Goal: Check status: Check status

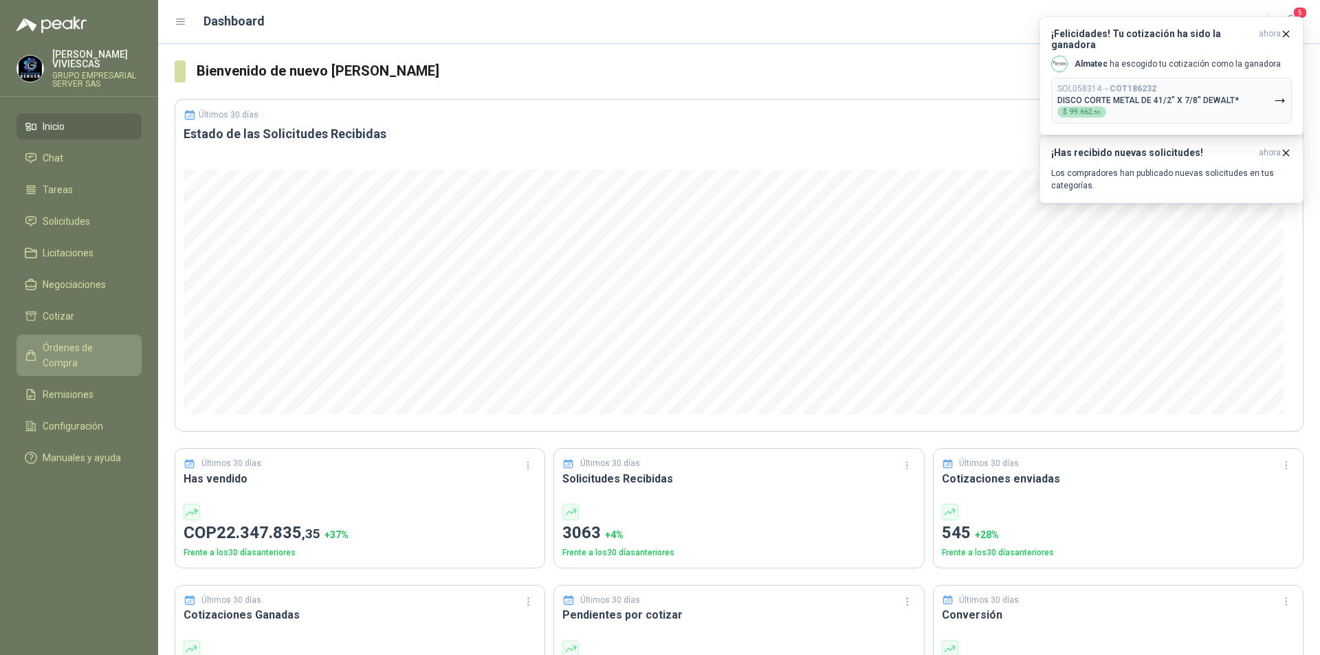
click at [110, 343] on span "Órdenes de Compra" at bounding box center [86, 355] width 86 height 30
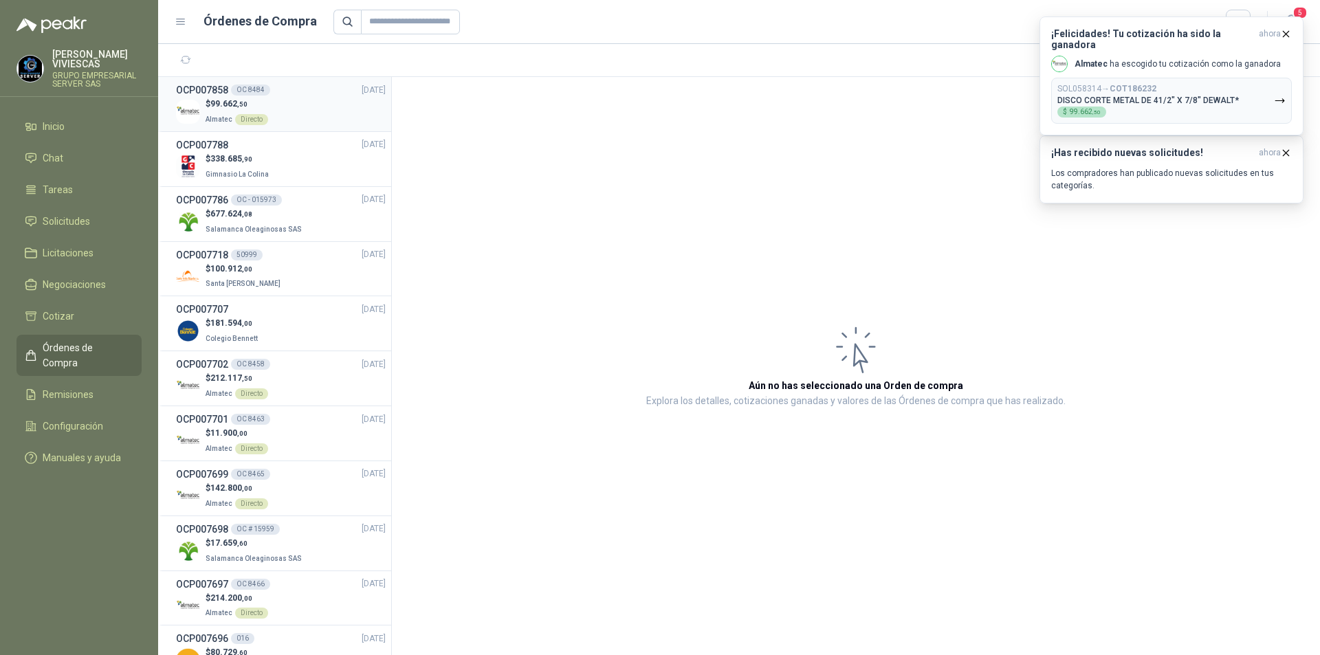
click at [265, 108] on p "$ 99.662 ,50" at bounding box center [237, 104] width 63 height 13
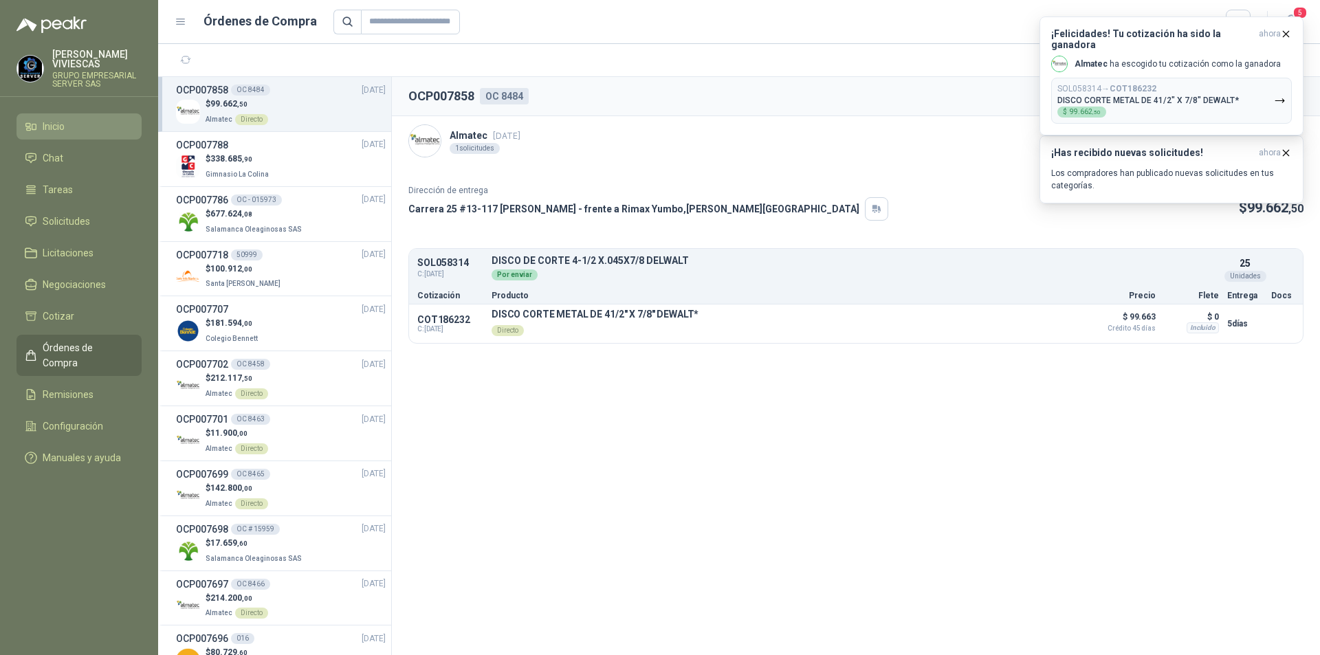
click at [78, 129] on li "Inicio" at bounding box center [79, 126] width 109 height 15
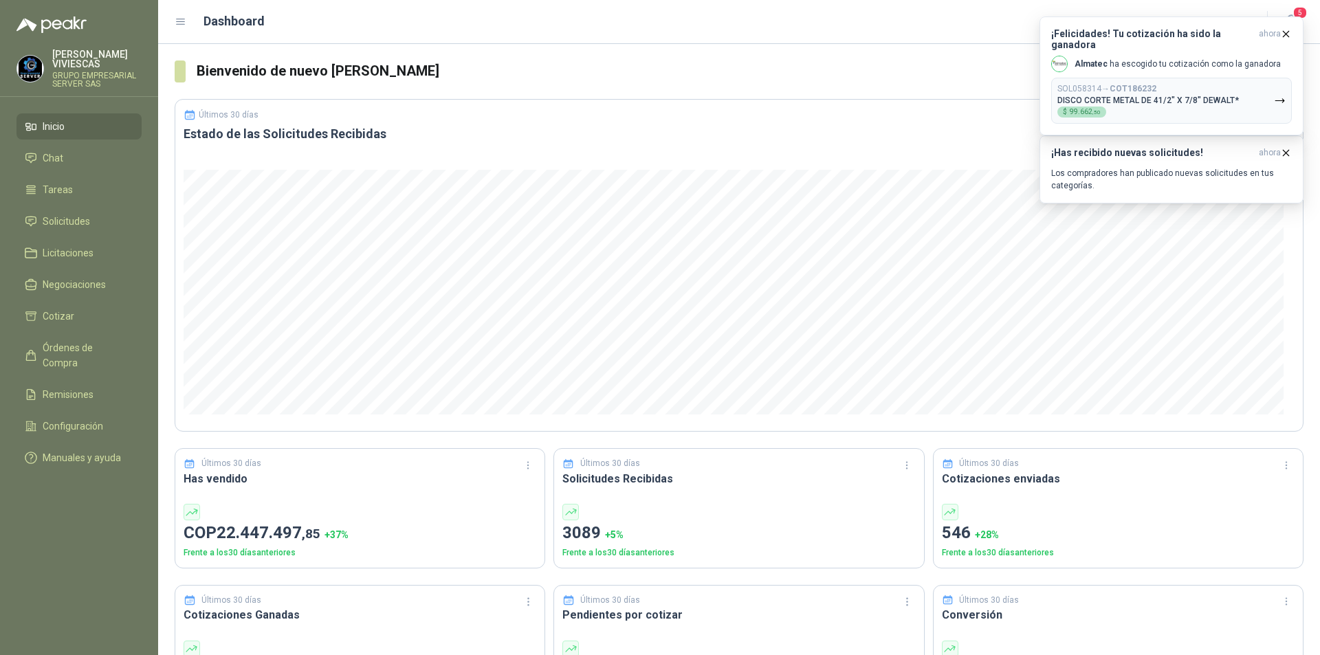
click at [87, 330] on ul "Inicio Chat Tareas Solicitudes Licitaciones Negociaciones Cotizar Órdenes de Co…" at bounding box center [79, 294] width 158 height 363
click at [100, 358] on link "Órdenes de Compra" at bounding box center [79, 355] width 125 height 41
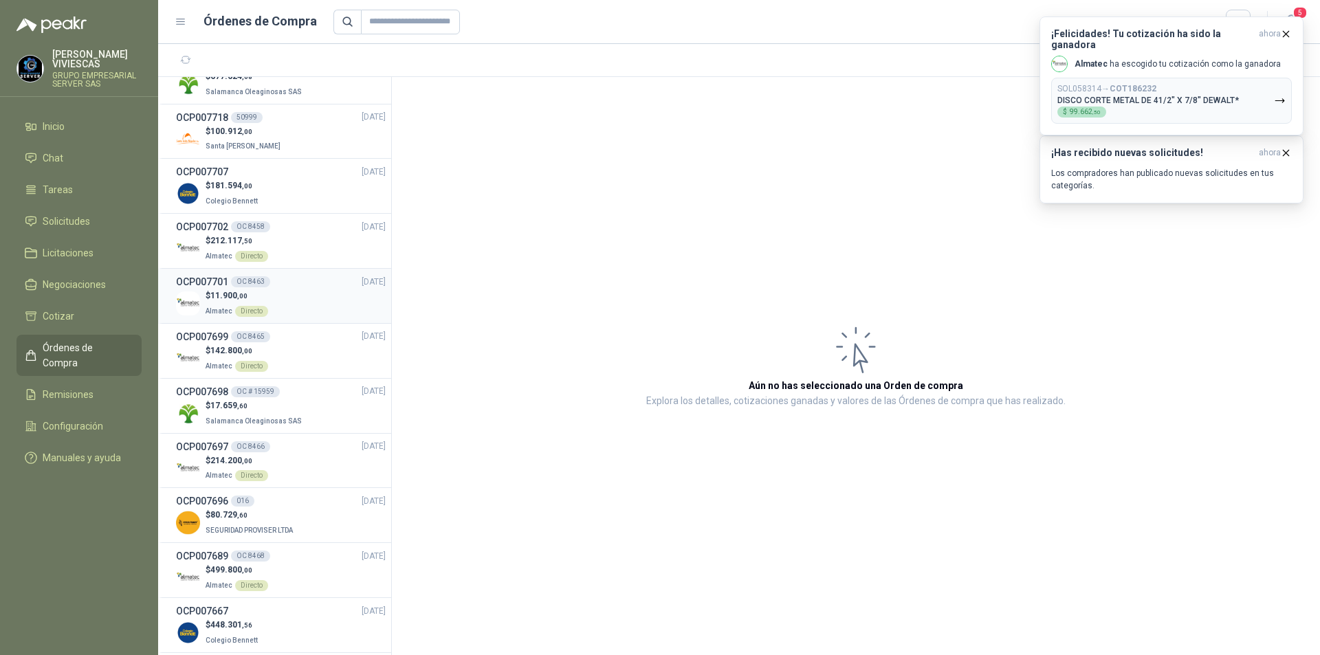
scroll to position [206, 0]
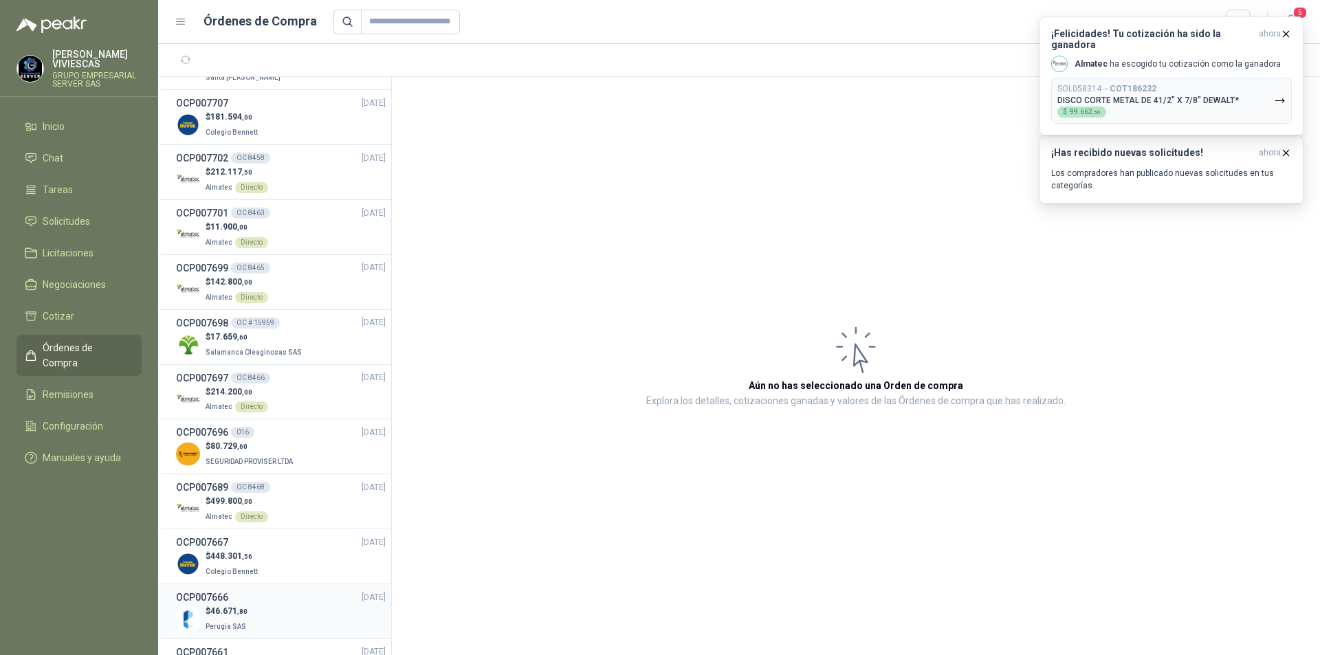
click at [294, 624] on div "$ 46.671 ,80 Perugia SAS" at bounding box center [281, 619] width 210 height 28
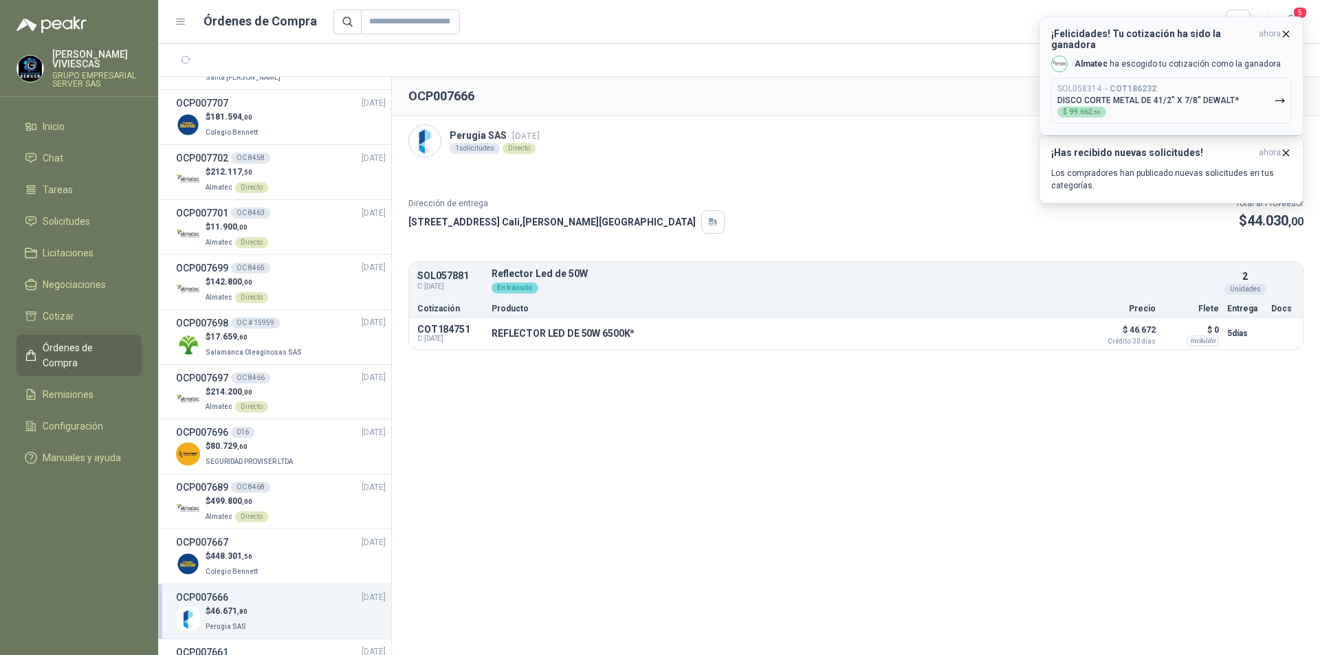
click at [1289, 34] on icon "button" at bounding box center [1286, 34] width 12 height 12
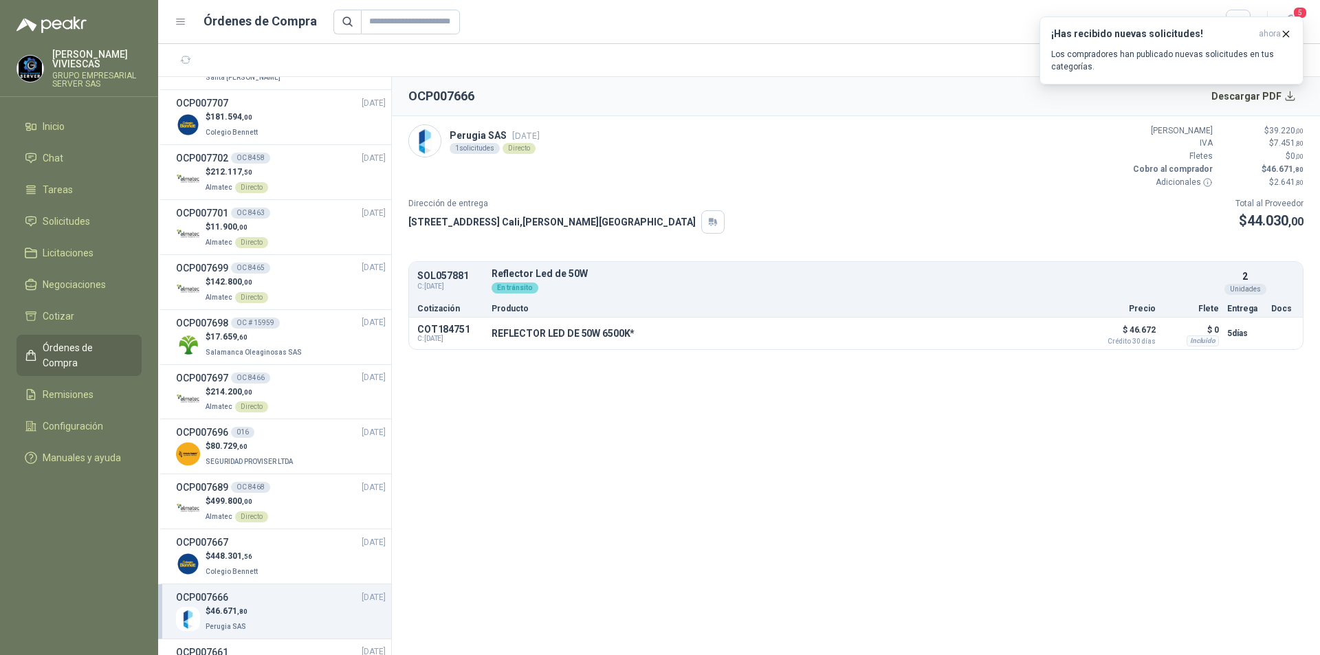
click at [1289, 34] on icon "button" at bounding box center [1286, 34] width 12 height 12
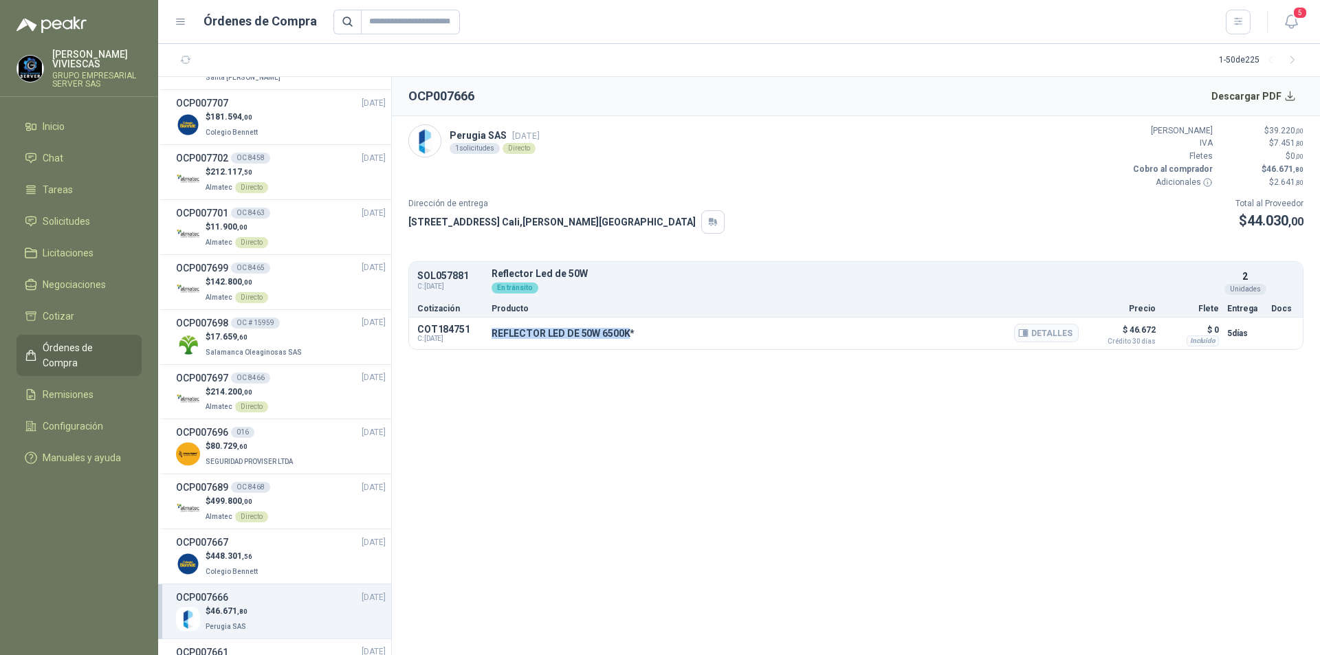
drag, startPoint x: 492, startPoint y: 336, endPoint x: 625, endPoint y: 331, distance: 133.5
click at [625, 331] on p "REFLECTOR LED DE 50W 6500K*" at bounding box center [563, 333] width 143 height 11
copy p "REFLECTOR LED DE 50W 6500K"
click at [1049, 331] on button "Detalles" at bounding box center [1046, 333] width 65 height 19
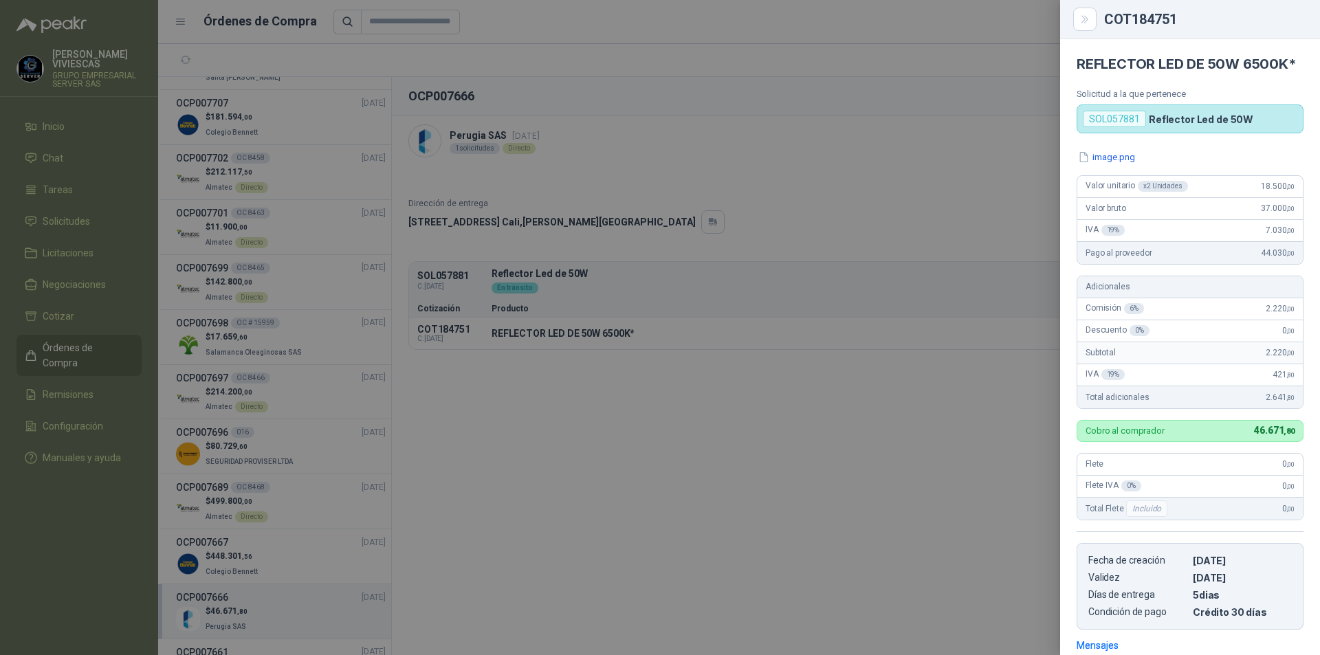
click at [732, 303] on div at bounding box center [660, 327] width 1320 height 655
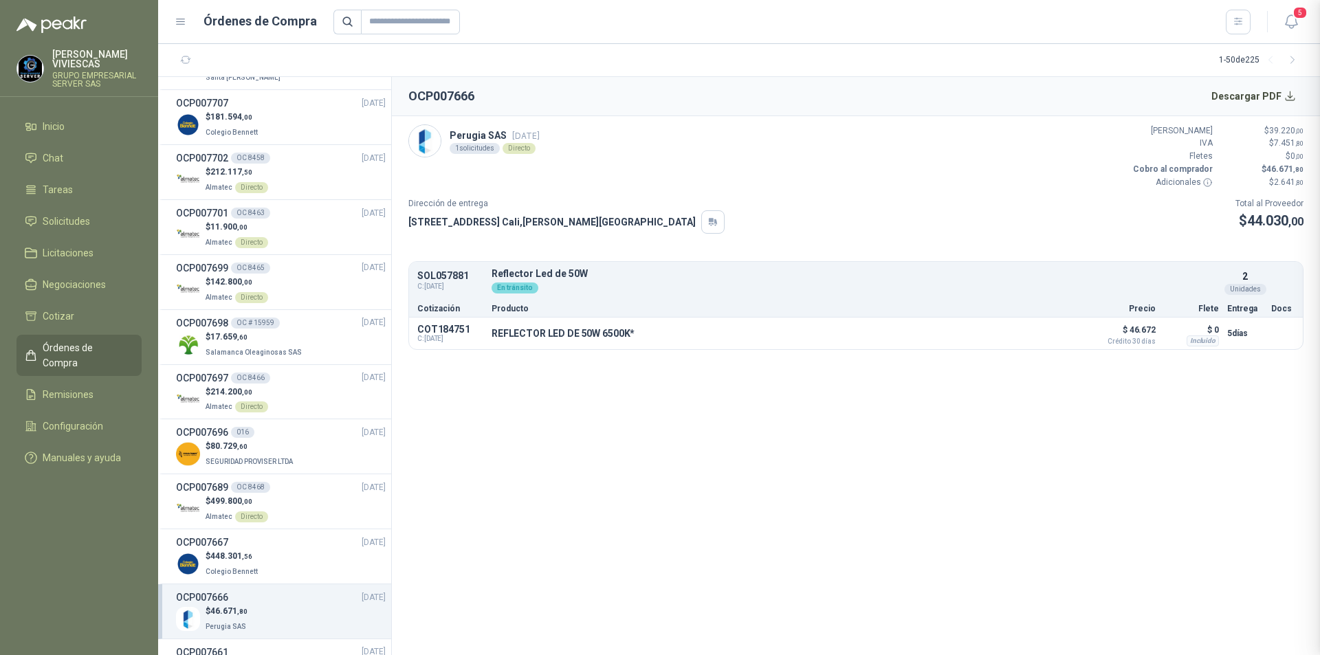
scroll to position [219, 0]
click at [1292, 78] on header "OCP007666 Descargar PDF" at bounding box center [856, 96] width 928 height 39
click at [1289, 105] on button "Descargar PDF" at bounding box center [1254, 97] width 100 height 28
click at [309, 457] on div "$ 80.729 ,60 SEGURIDAD PROVISER LTDA" at bounding box center [281, 454] width 210 height 28
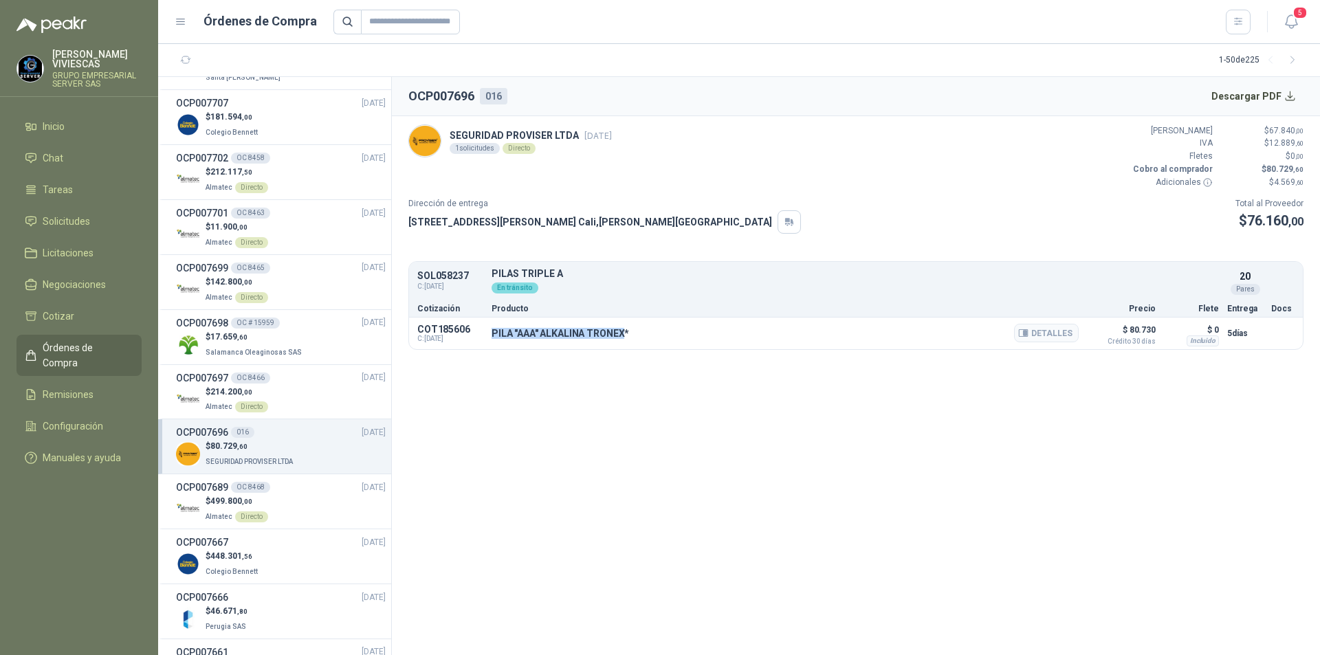
drag, startPoint x: 490, startPoint y: 330, endPoint x: 626, endPoint y: 342, distance: 136.7
click at [626, 342] on div "COT185606 C: [DATE] PILA "AAA" ALKALINA TRONEX* Detalles $ 80.730 Crédito 30 [P…" at bounding box center [856, 334] width 894 height 32
copy p "PILA "AAA" ALKALINA TRONEX"
click at [1016, 334] on button "Detalles" at bounding box center [1046, 333] width 65 height 19
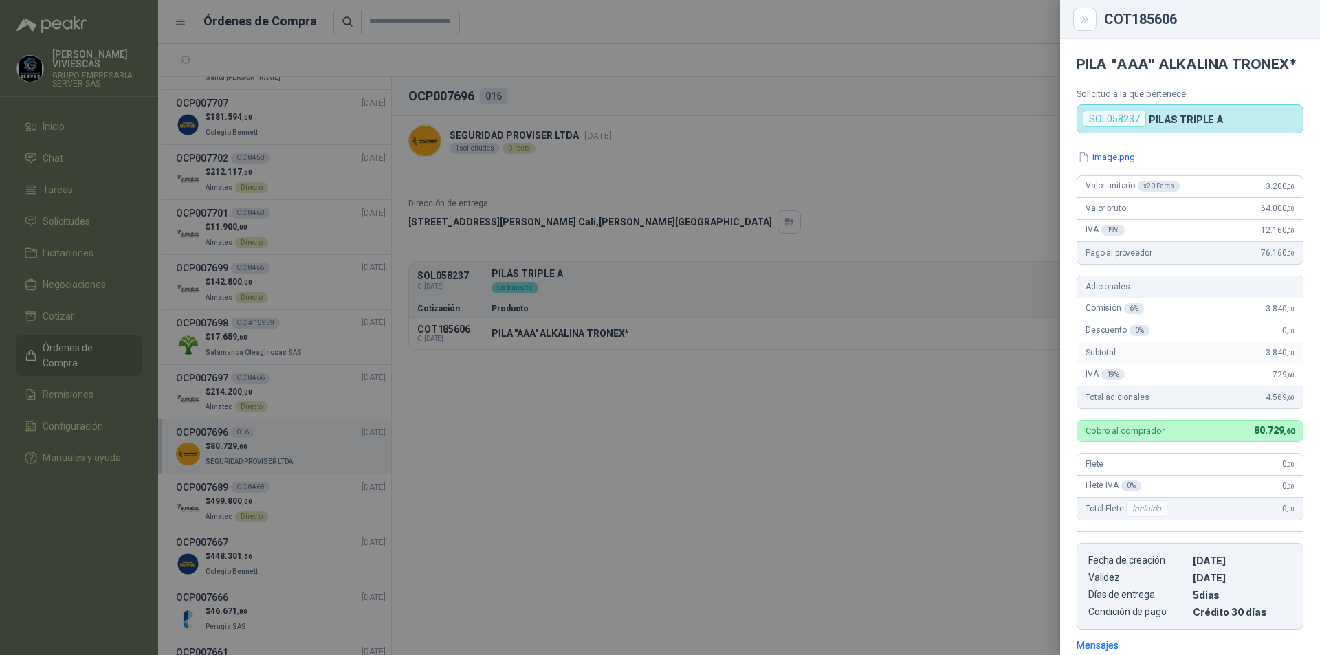
click at [837, 292] on div at bounding box center [660, 327] width 1320 height 655
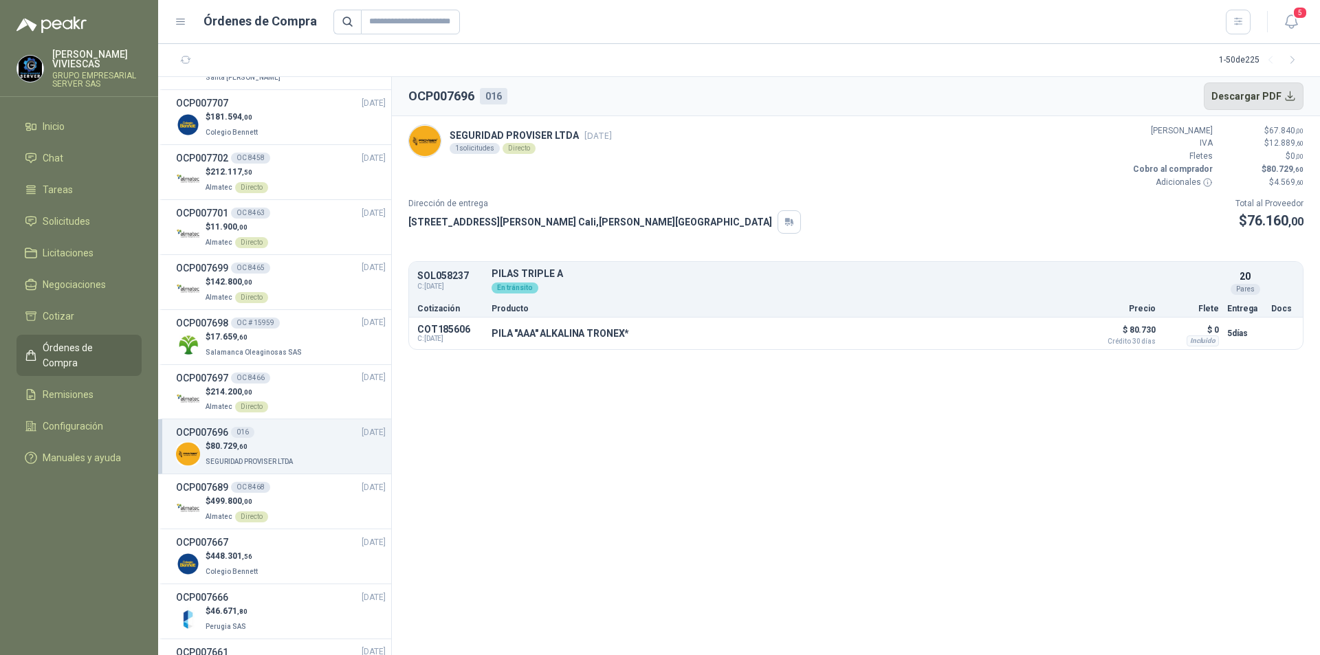
click at [1276, 83] on button "Descargar PDF" at bounding box center [1254, 97] width 100 height 28
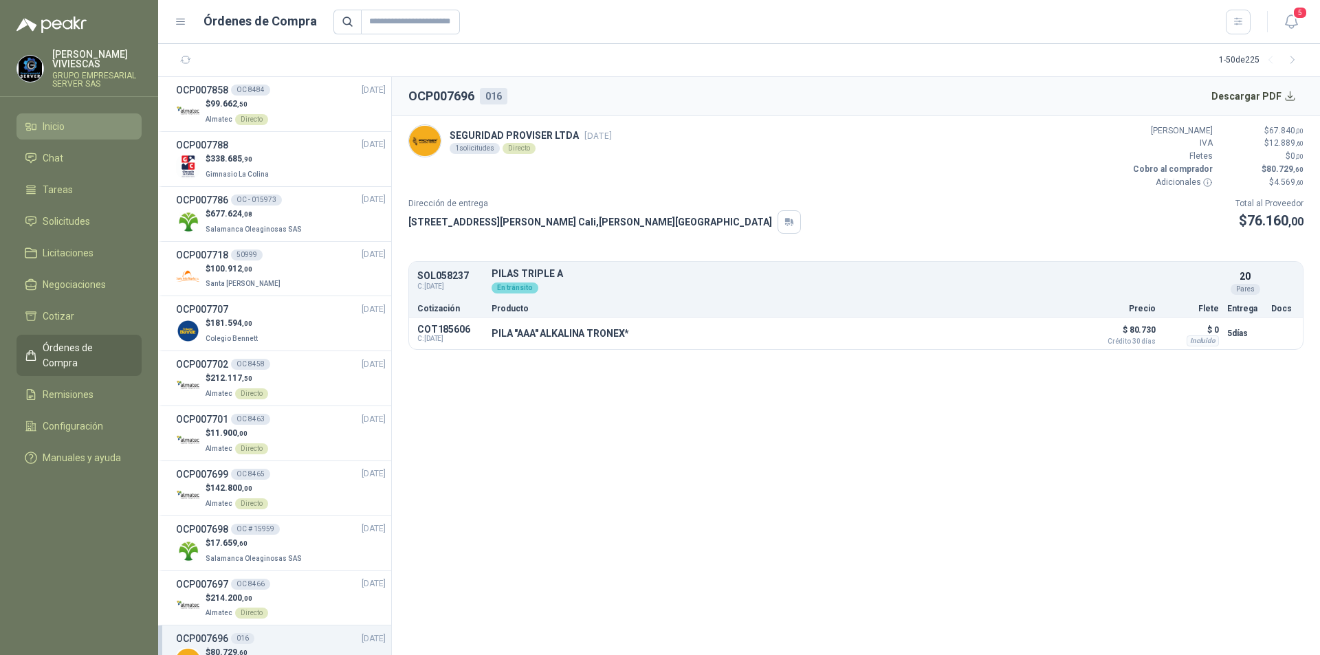
click at [83, 120] on li "Inicio" at bounding box center [79, 126] width 109 height 15
